Goal: Task Accomplishment & Management: Use online tool/utility

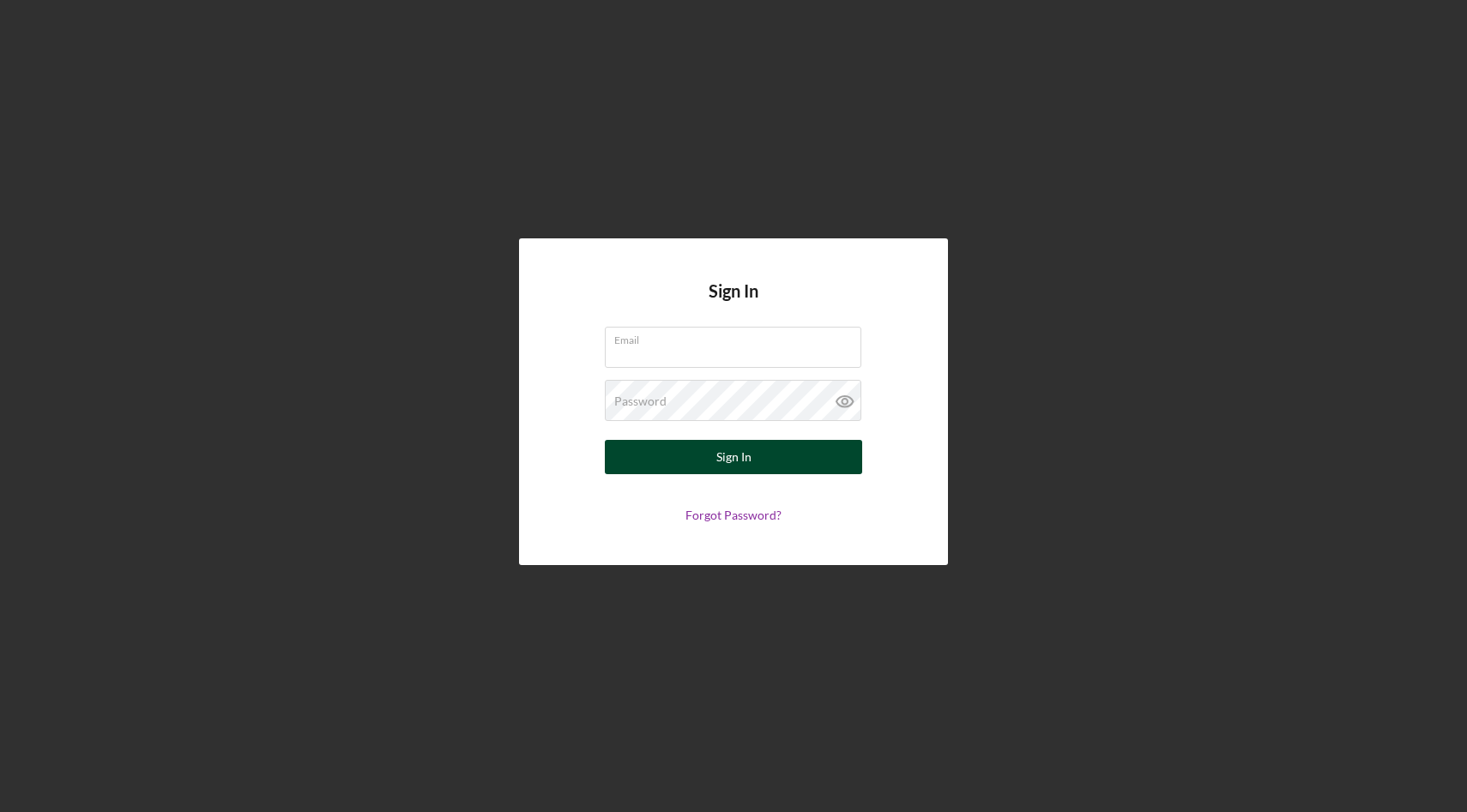
type input "[EMAIL_ADDRESS][DOMAIN_NAME]"
click at [704, 460] on button "Sign In" at bounding box center [734, 456] width 258 height 34
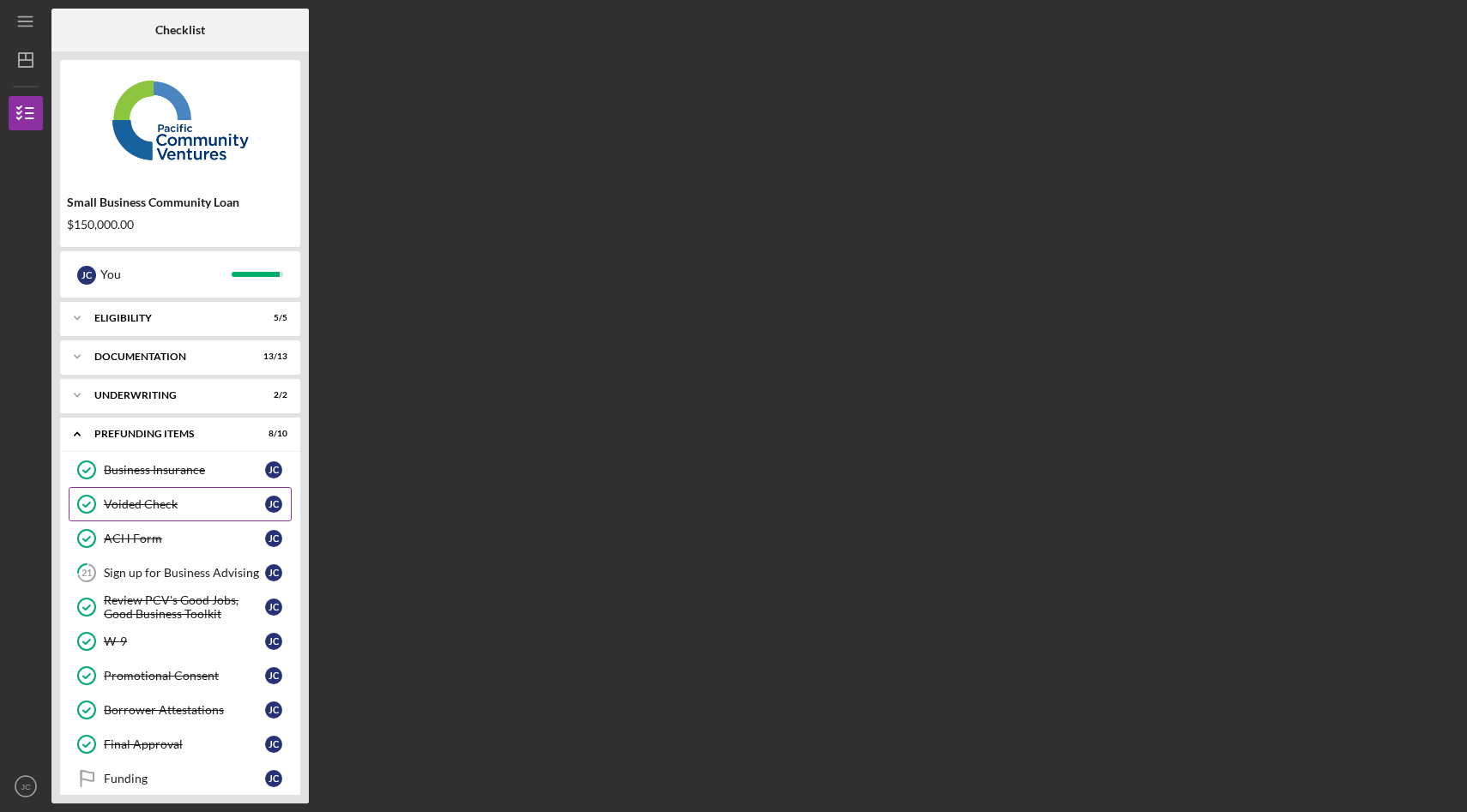
scroll to position [18, 0]
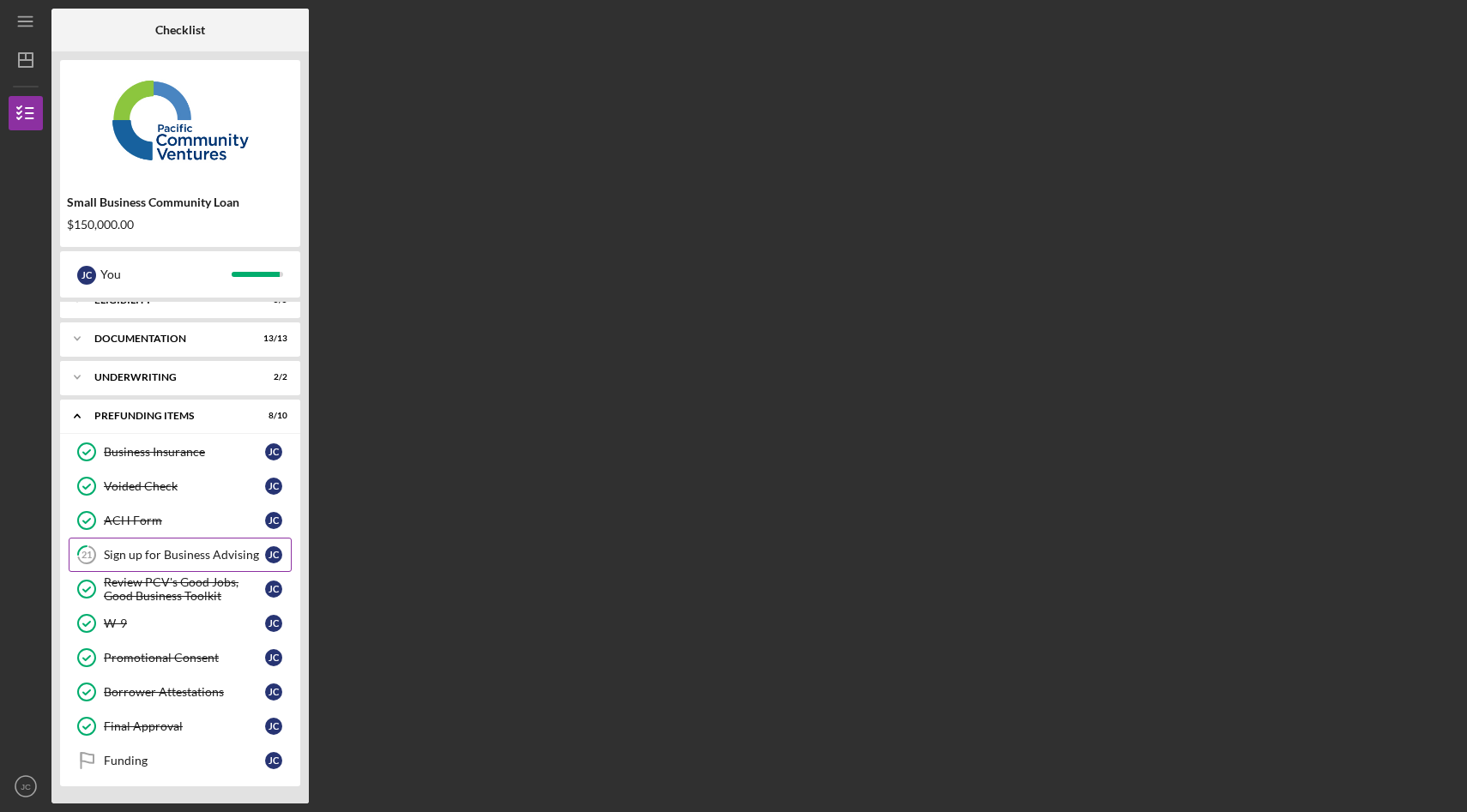
click at [174, 555] on div "Sign up for Business Advising" at bounding box center [184, 554] width 161 height 14
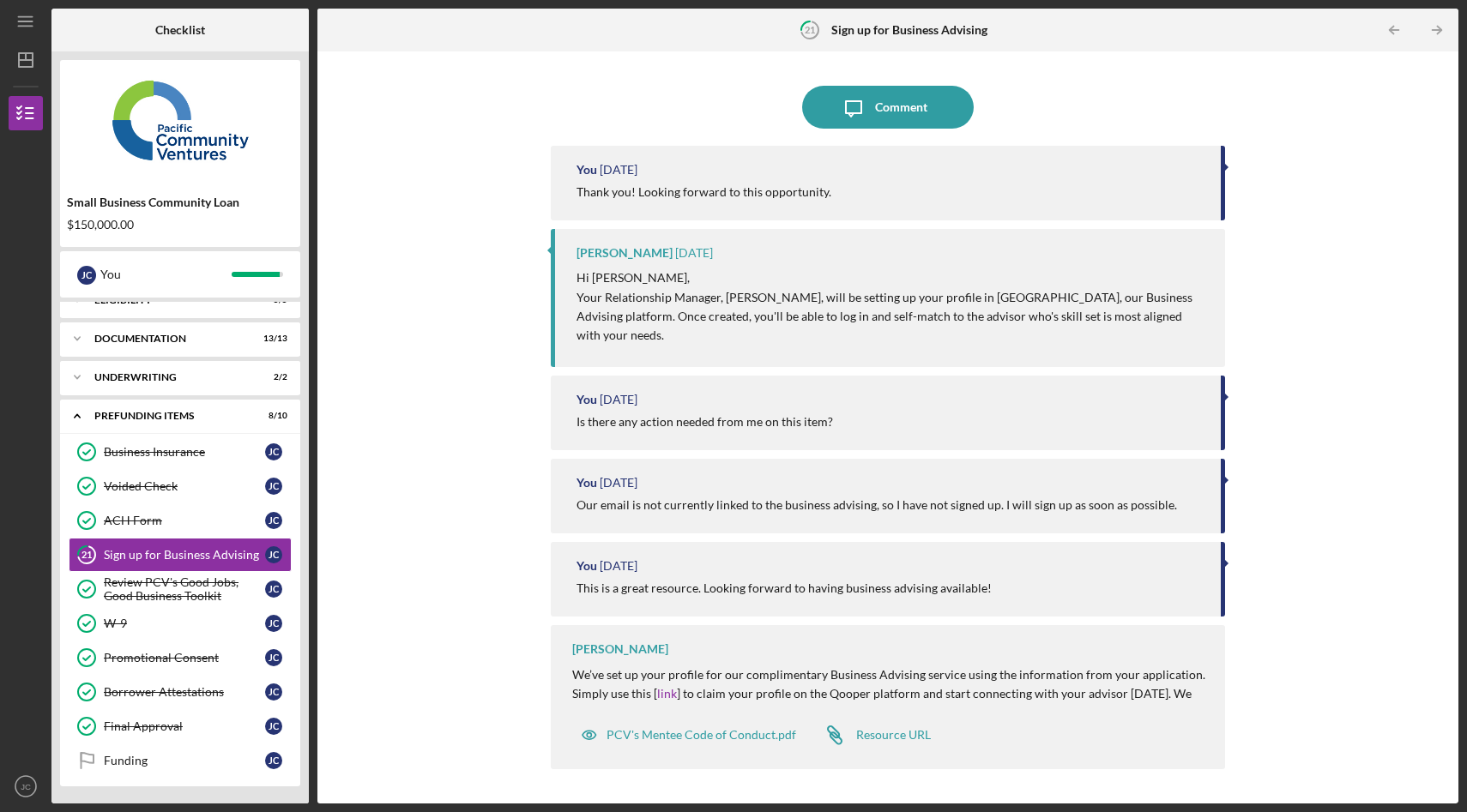
click at [954, 696] on p "We’ve set up your profile for our complimentary Business Advising service using…" at bounding box center [889, 695] width 635 height 58
